Goal: Information Seeking & Learning: Find specific page/section

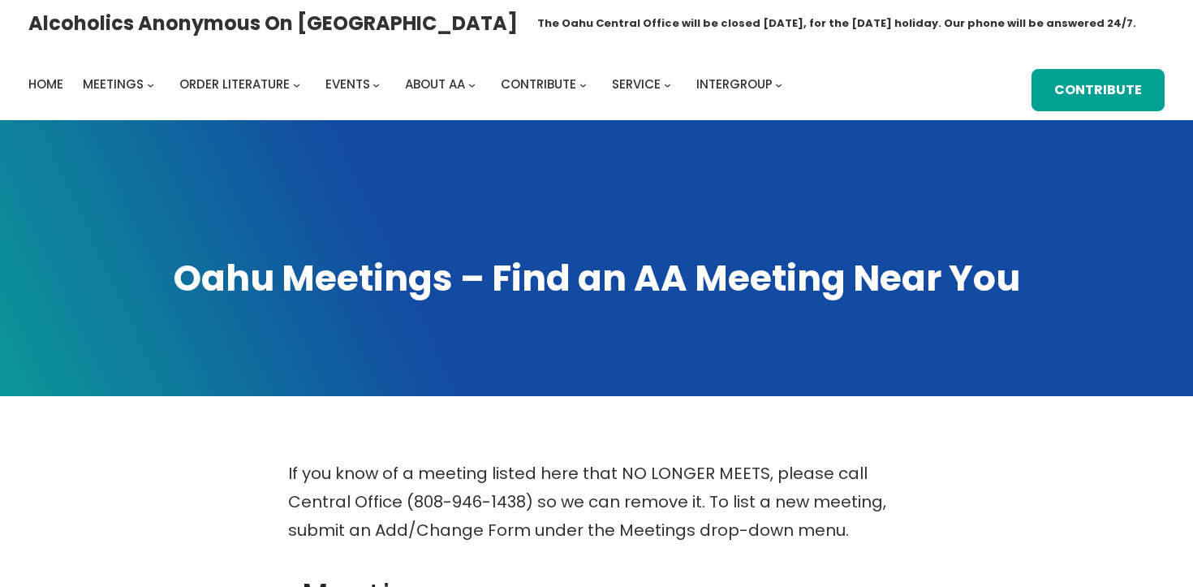
scroll to position [558, 0]
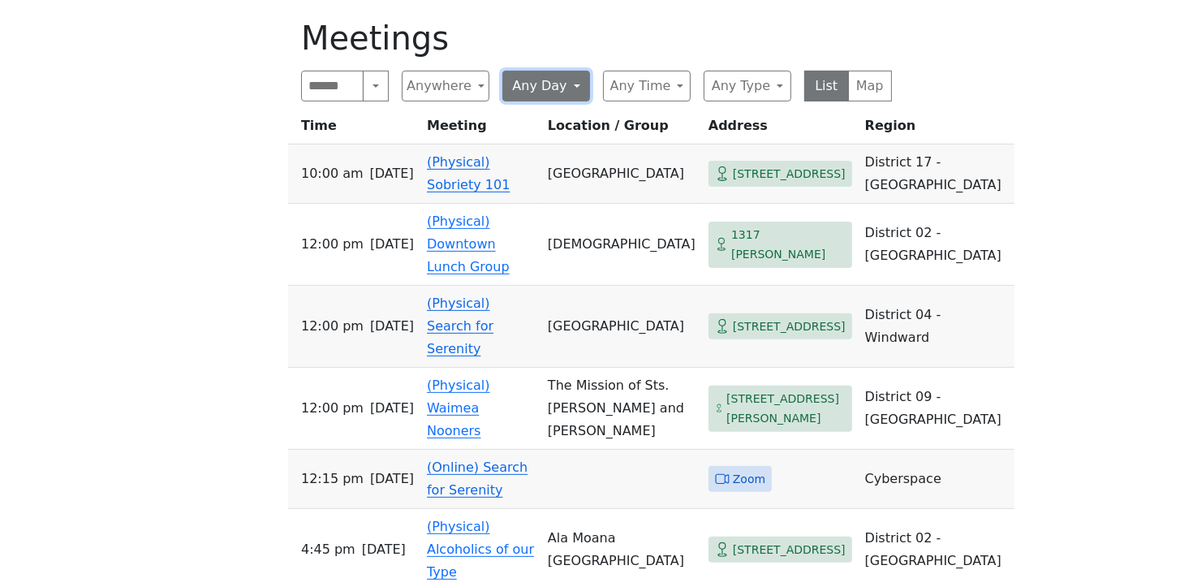
click at [577, 83] on button "Any Day" at bounding box center [546, 86] width 88 height 31
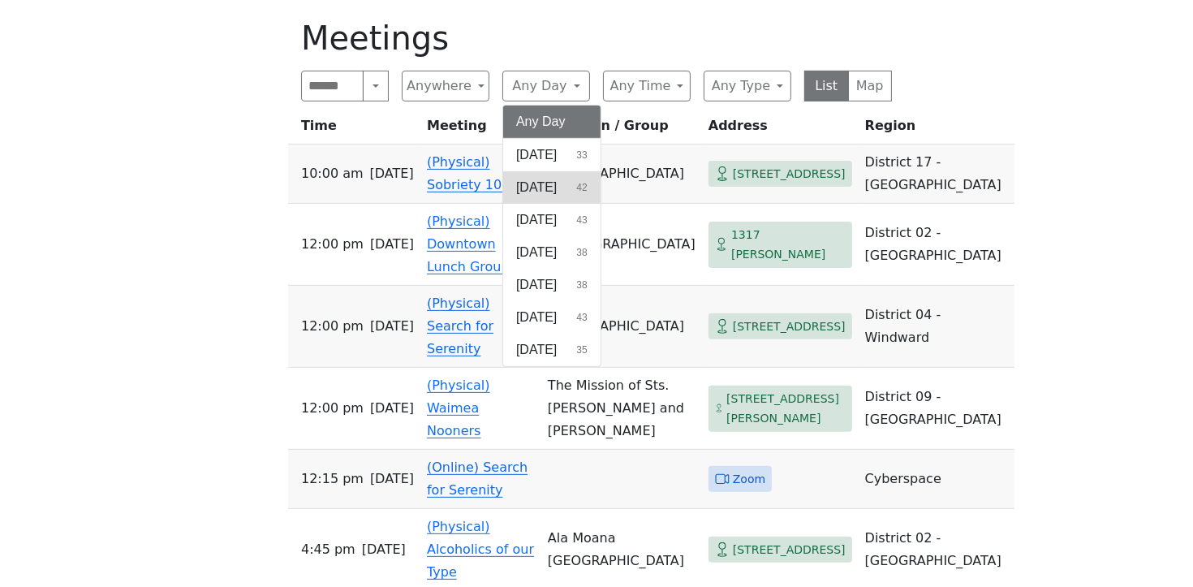
click at [553, 185] on span "[DATE]" at bounding box center [536, 187] width 41 height 19
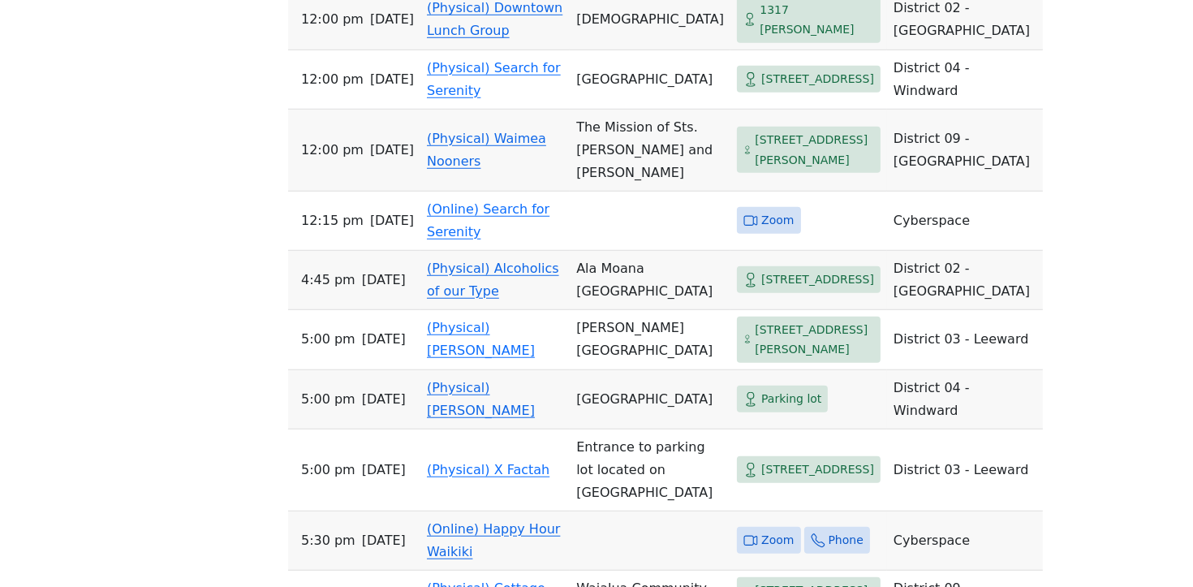
scroll to position [1462, 0]
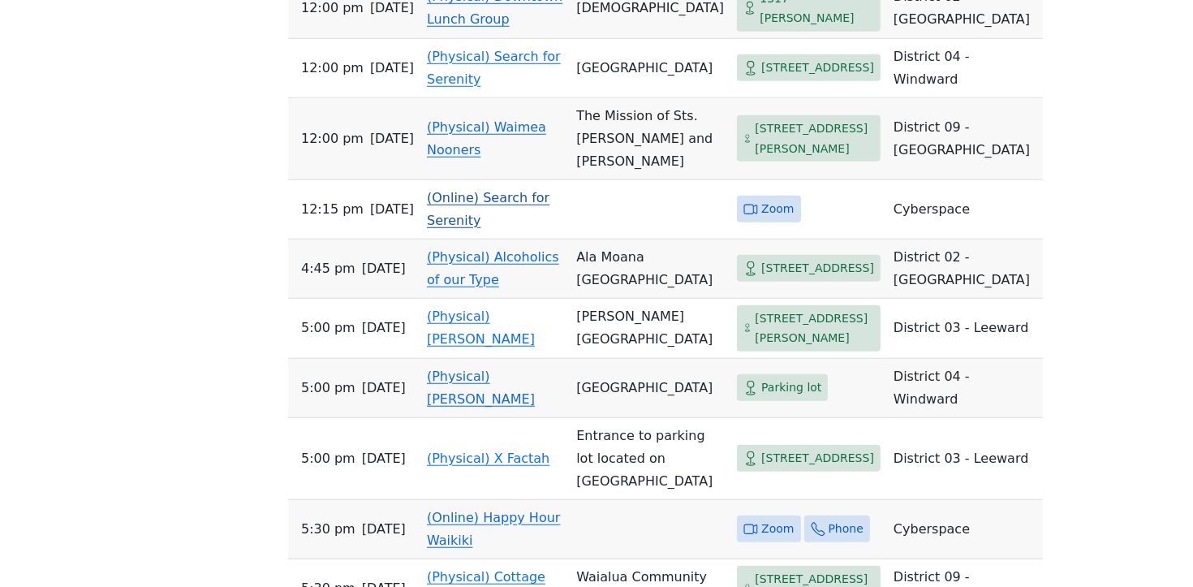
click at [486, 228] on link "(Online) Search for Serenity" at bounding box center [488, 209] width 123 height 38
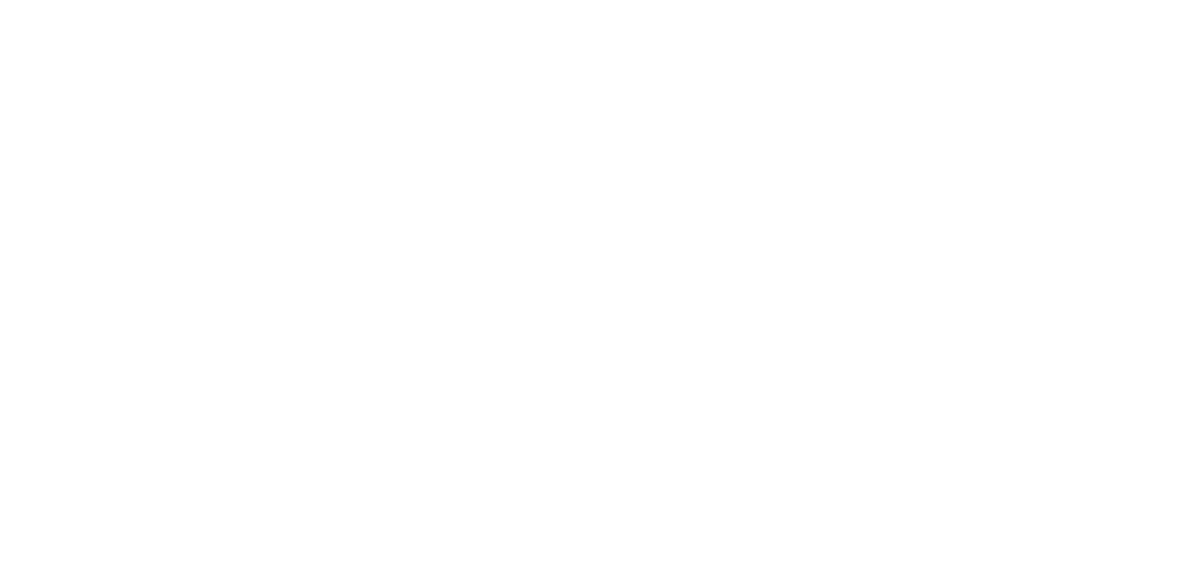
scroll to position [456, 0]
